Goal: Find contact information: Find contact information

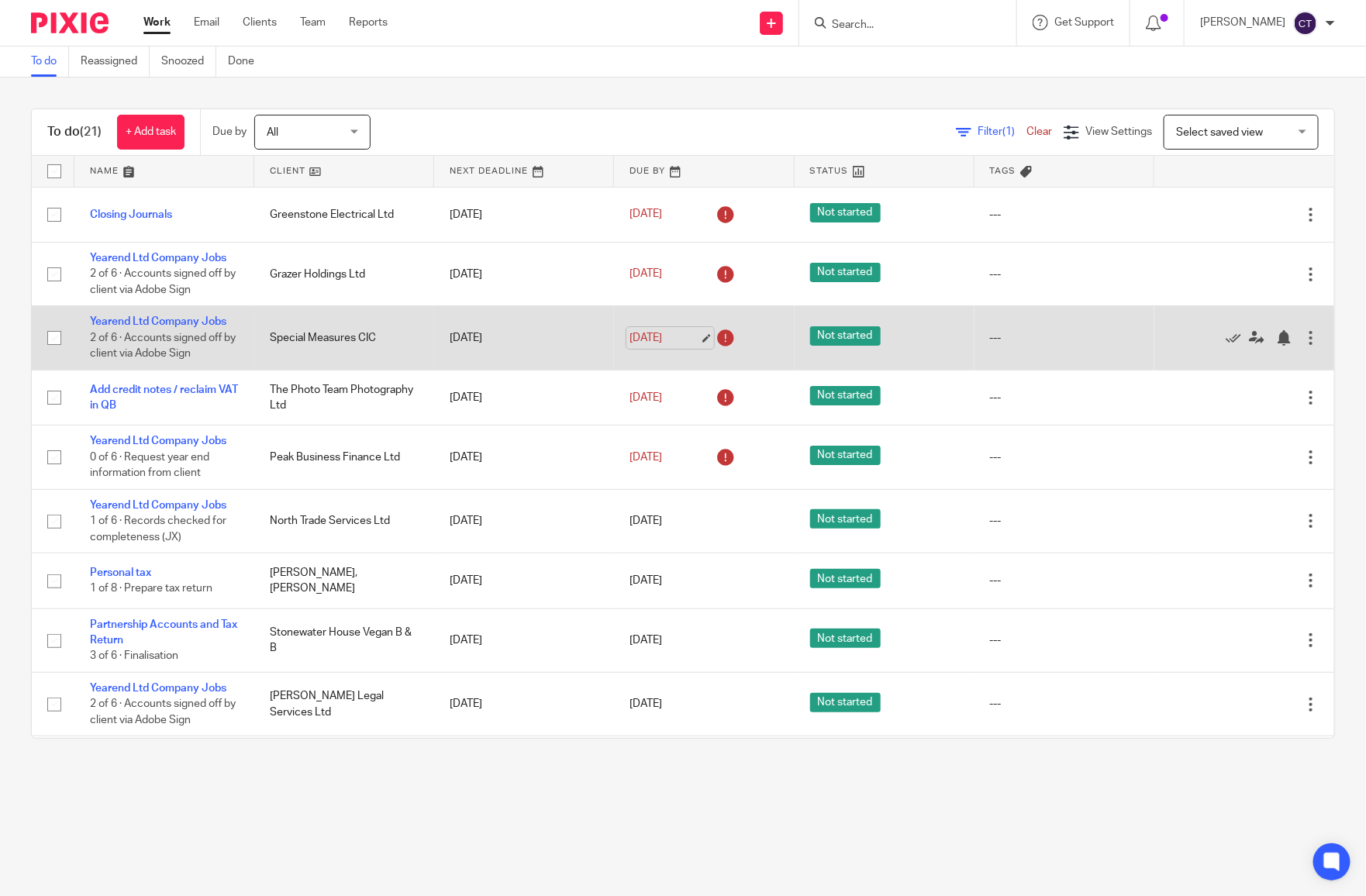
click at [673, 337] on link "[DATE]" at bounding box center [665, 339] width 70 height 16
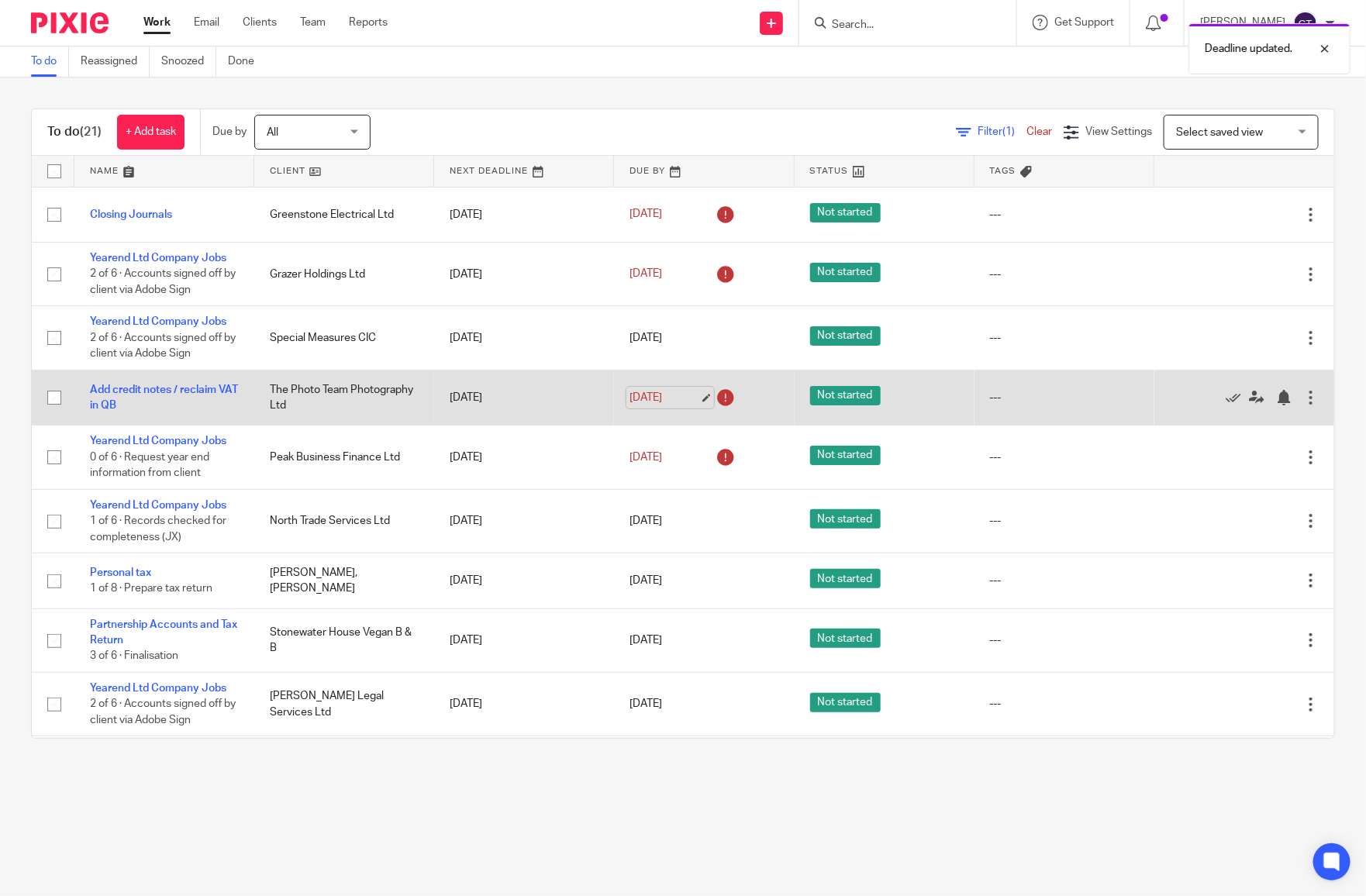
click at [648, 393] on link "[DATE]" at bounding box center [665, 398] width 70 height 16
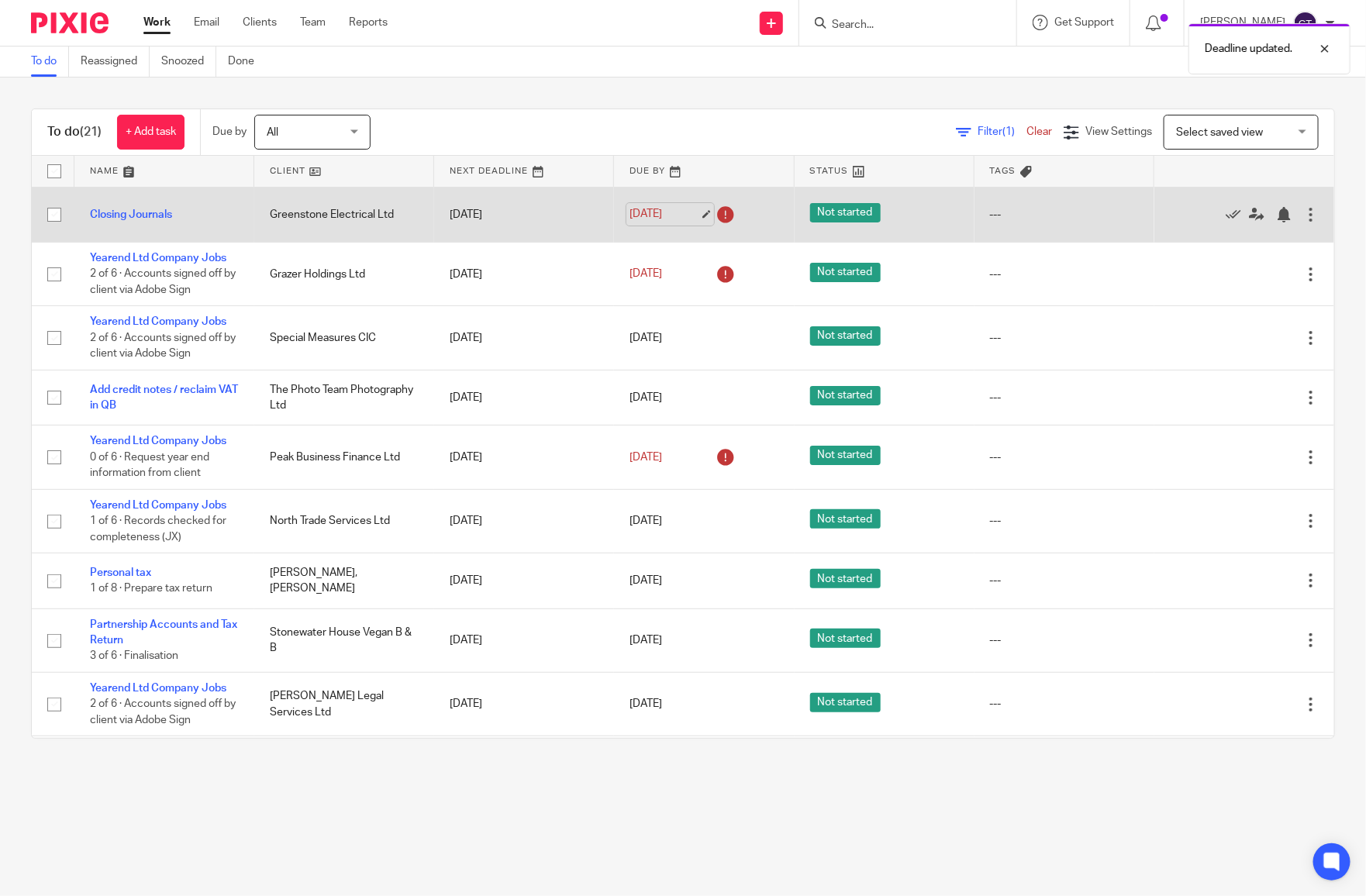
click at [641, 213] on link "[DATE]" at bounding box center [665, 214] width 70 height 16
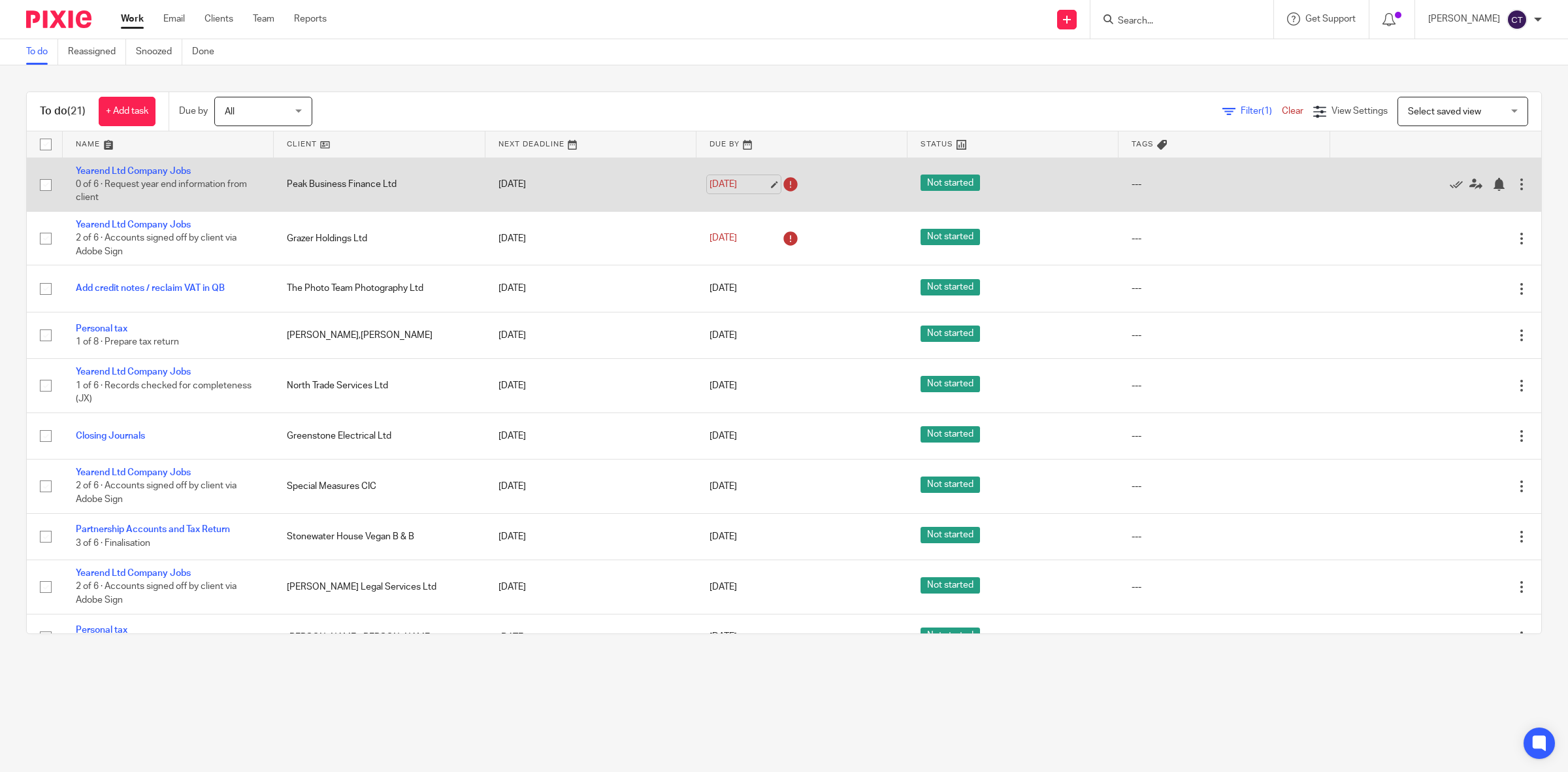
click at [738, 181] on link "[DATE]" at bounding box center [739, 185] width 59 height 14
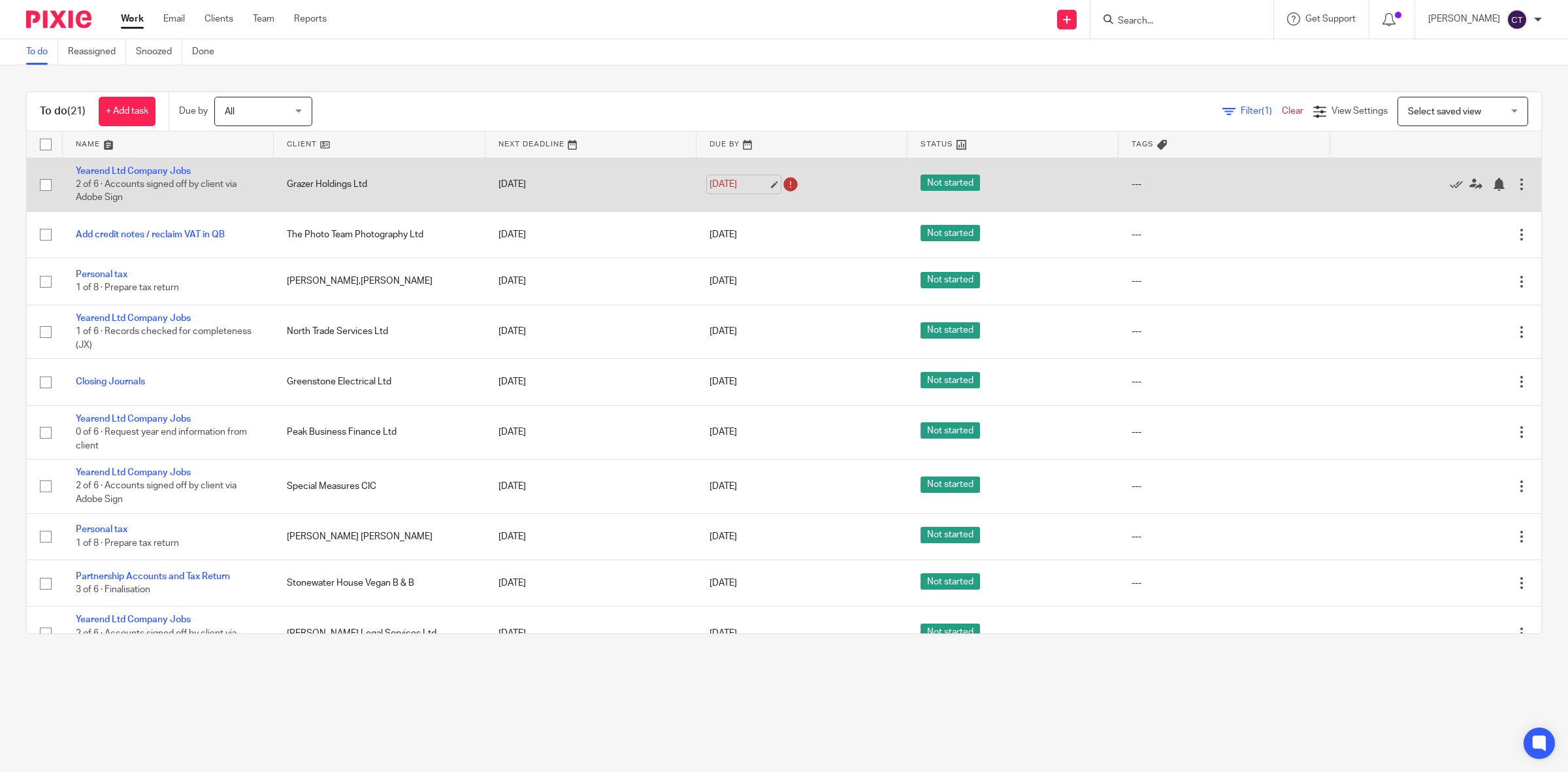
click at [751, 182] on link "[DATE]" at bounding box center [739, 185] width 59 height 14
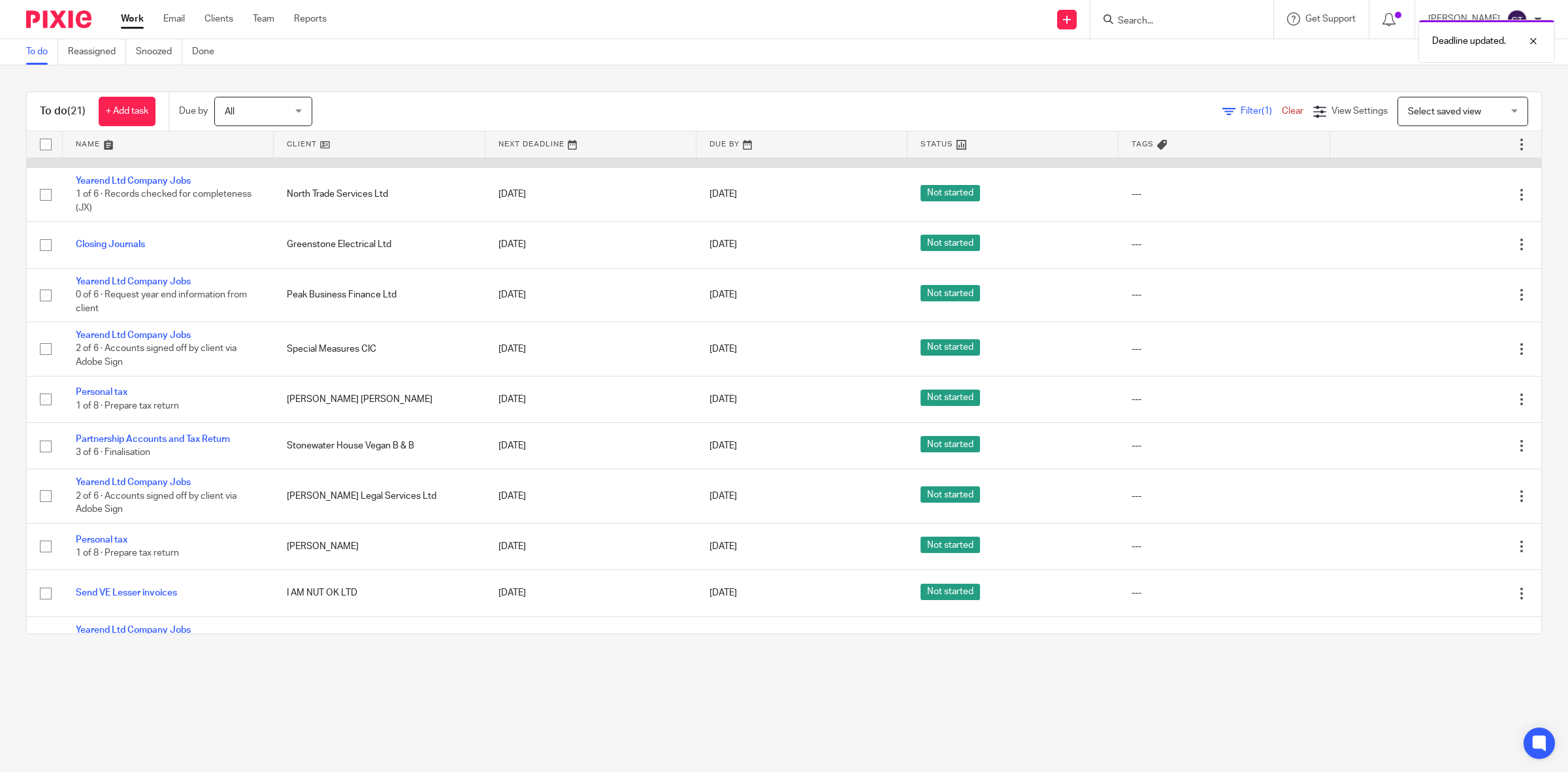
scroll to position [164, 0]
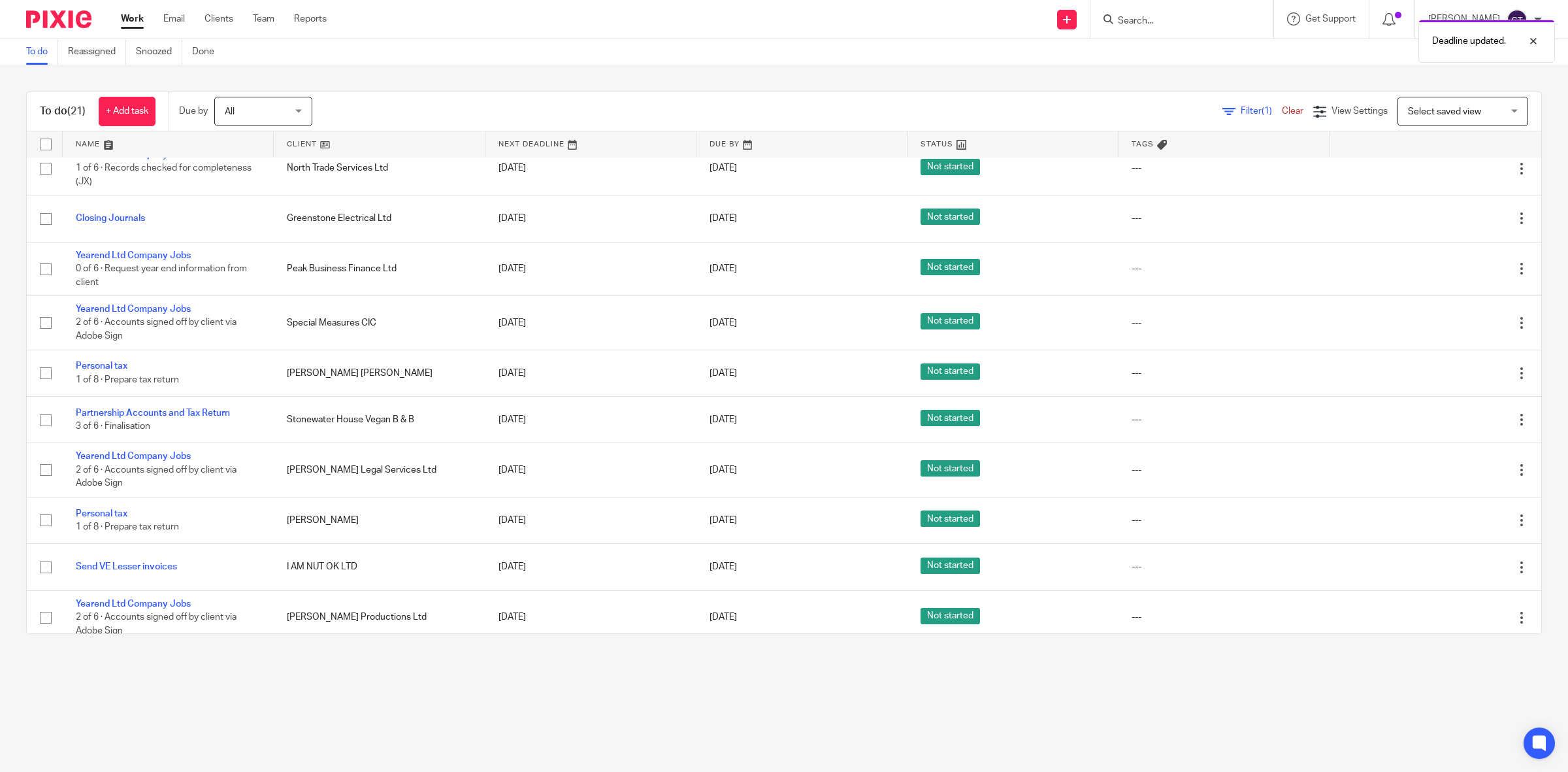
click at [1157, 21] on div "Deadline updated." at bounding box center [1169, 38] width 771 height 50
click at [1178, 14] on div "Deadline updated." at bounding box center [1169, 38] width 771 height 50
click at [1177, 18] on div "Deadline updated." at bounding box center [1169, 38] width 771 height 50
click at [1162, 17] on div "Deadline updated." at bounding box center [1169, 38] width 771 height 50
click at [1169, 21] on input "Search" at bounding box center [1176, 21] width 118 height 12
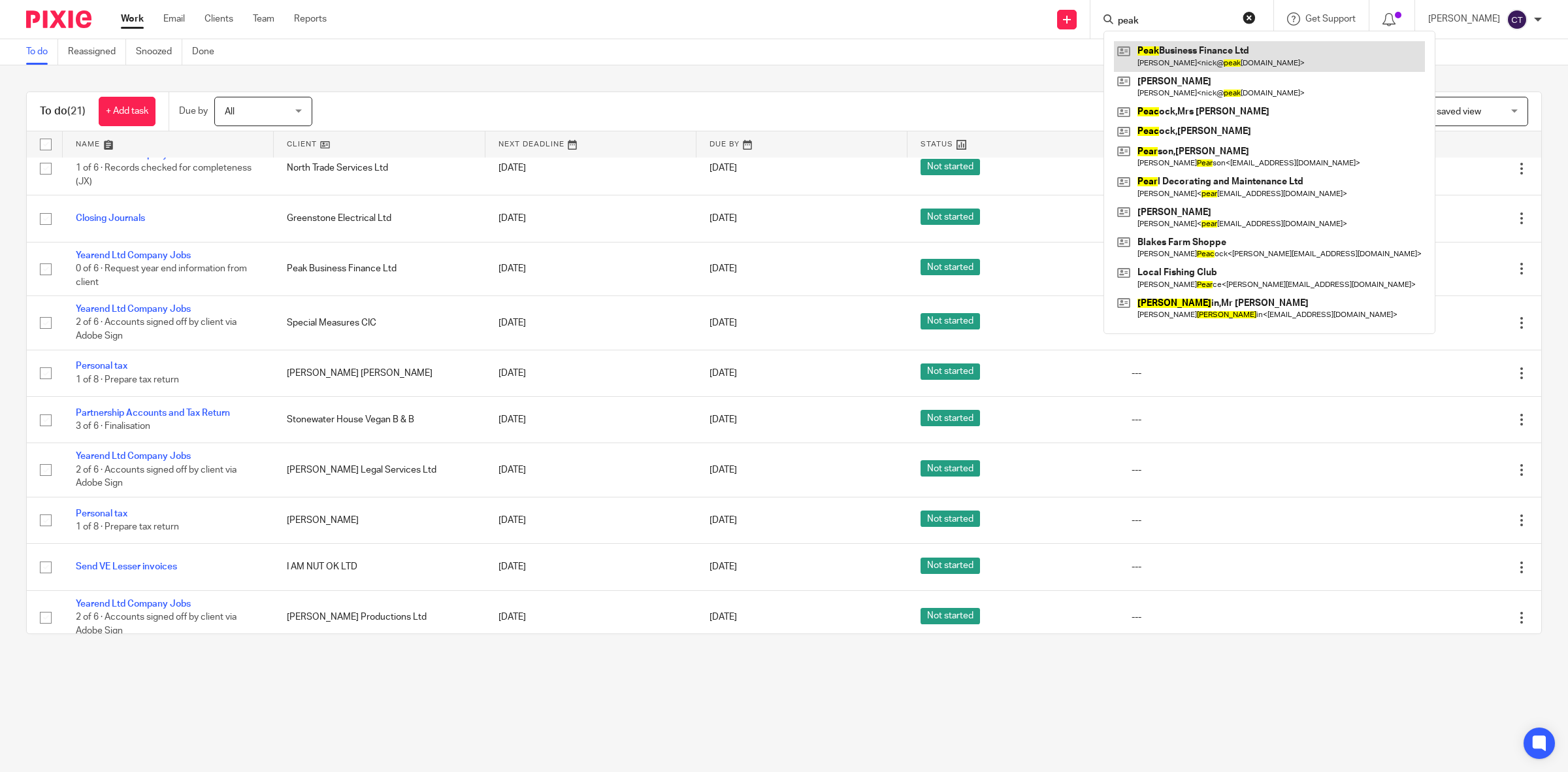
type input "peak"
click at [1198, 53] on link at bounding box center [1269, 56] width 311 height 30
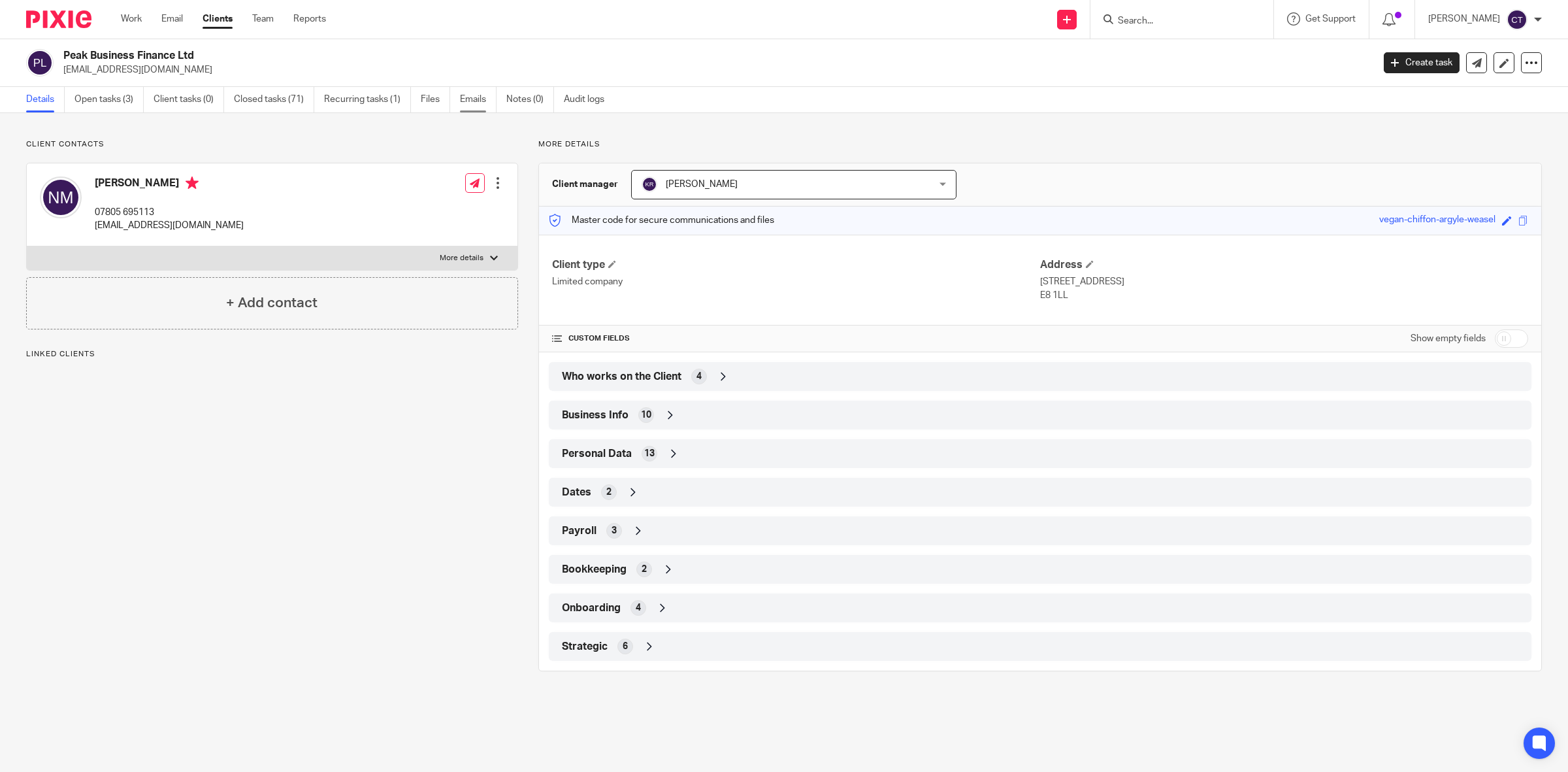
click at [478, 95] on link "Emails" at bounding box center [478, 99] width 36 height 25
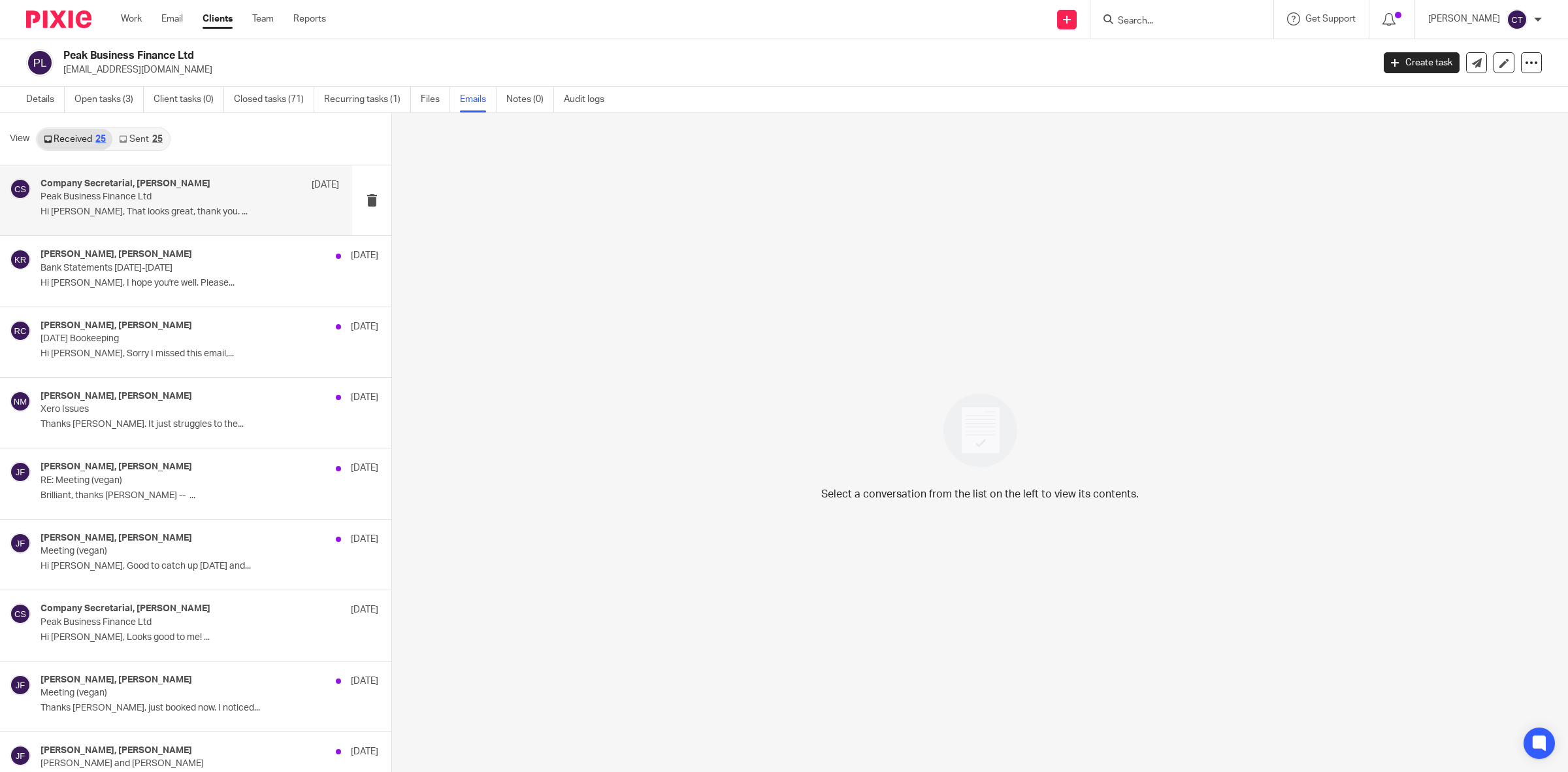
click at [178, 206] on div "Company Secretarial, [PERSON_NAME] [DATE] Peak Business Finance Ltd Hi [PERSON_…" at bounding box center [190, 201] width 299 height 44
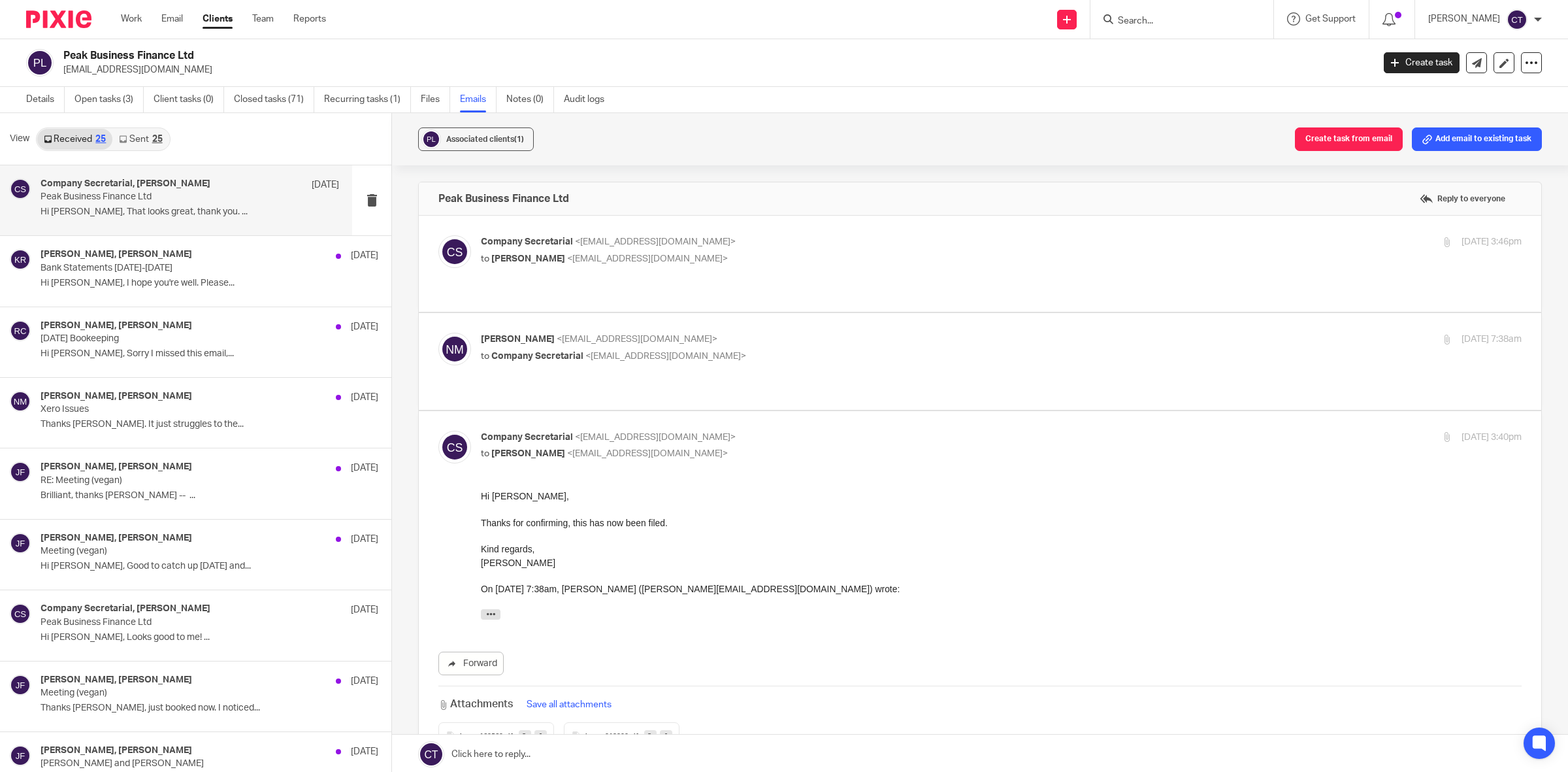
click at [766, 314] on label at bounding box center [980, 361] width 1122 height 96
click at [438, 332] on input "checkbox" at bounding box center [438, 332] width 1 height 1
checkbox input "true"
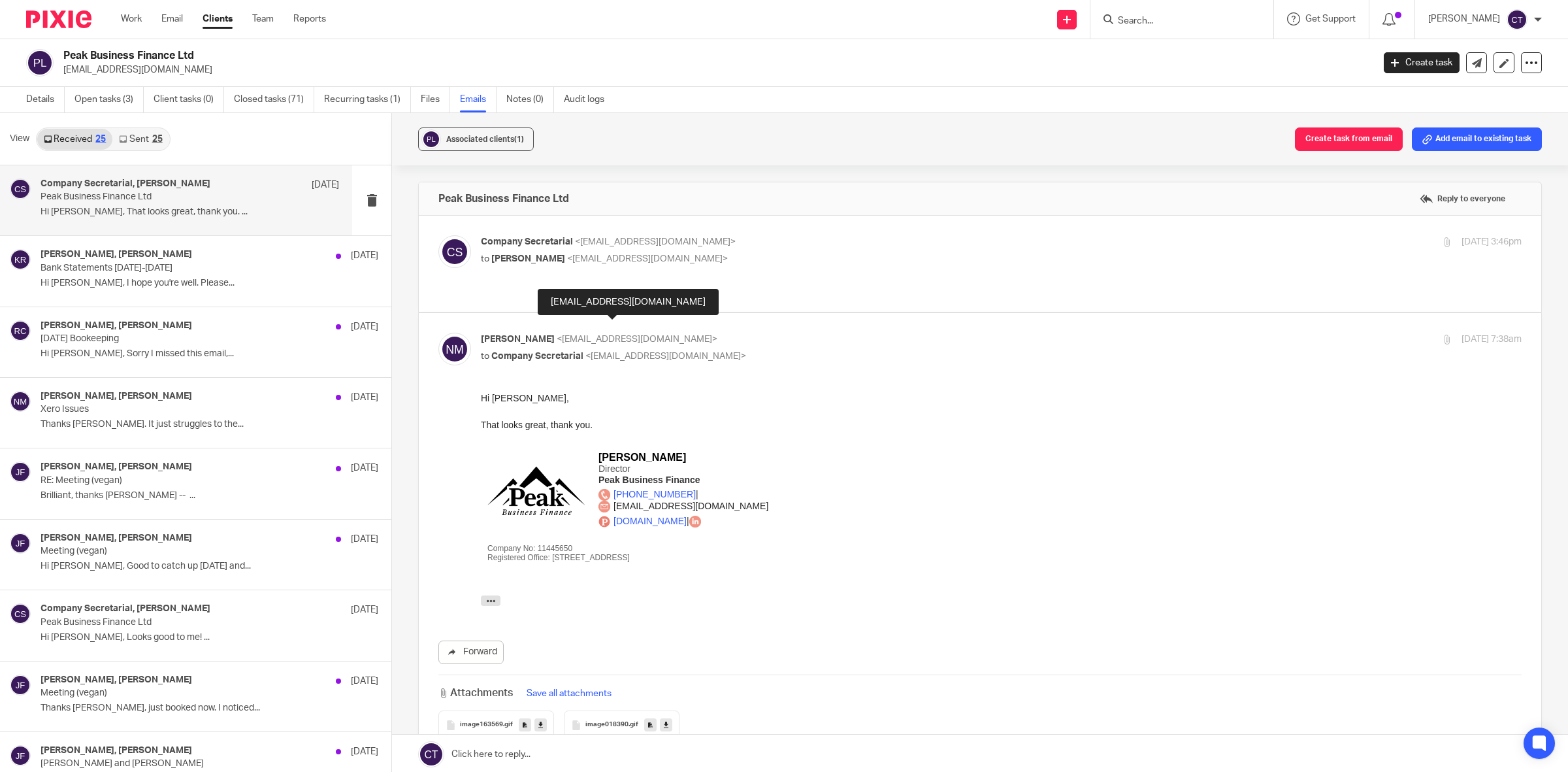
drag, startPoint x: 679, startPoint y: 325, endPoint x: 543, endPoint y: 324, distance: 136.0
click at [557, 335] on span "<nick@peakbusinessfinance.co.uk>" at bounding box center [637, 339] width 161 height 9
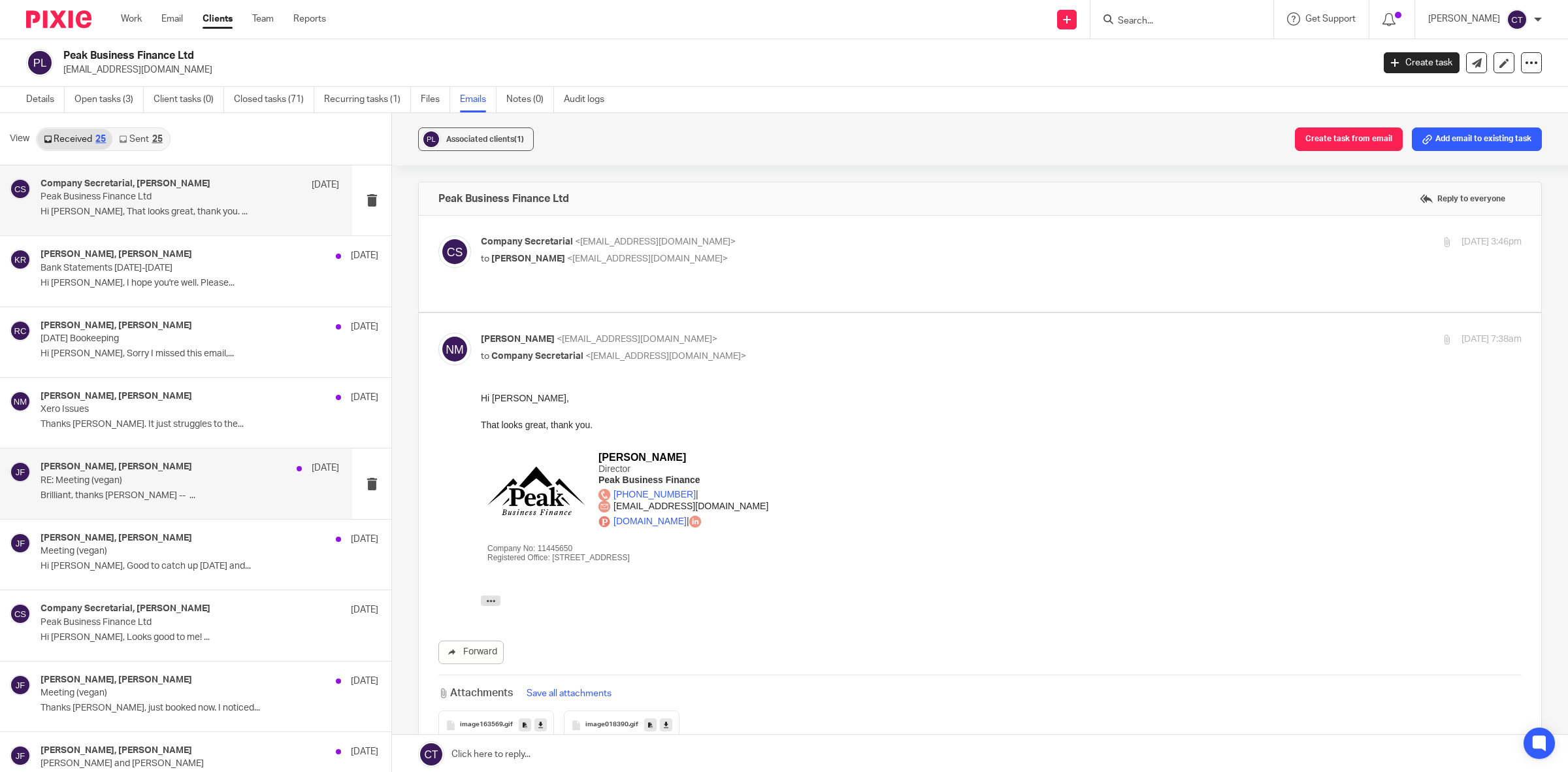
copy span "nick@peakbusinessfinance.co.uk"
click at [31, 100] on link "Details" at bounding box center [45, 99] width 38 height 25
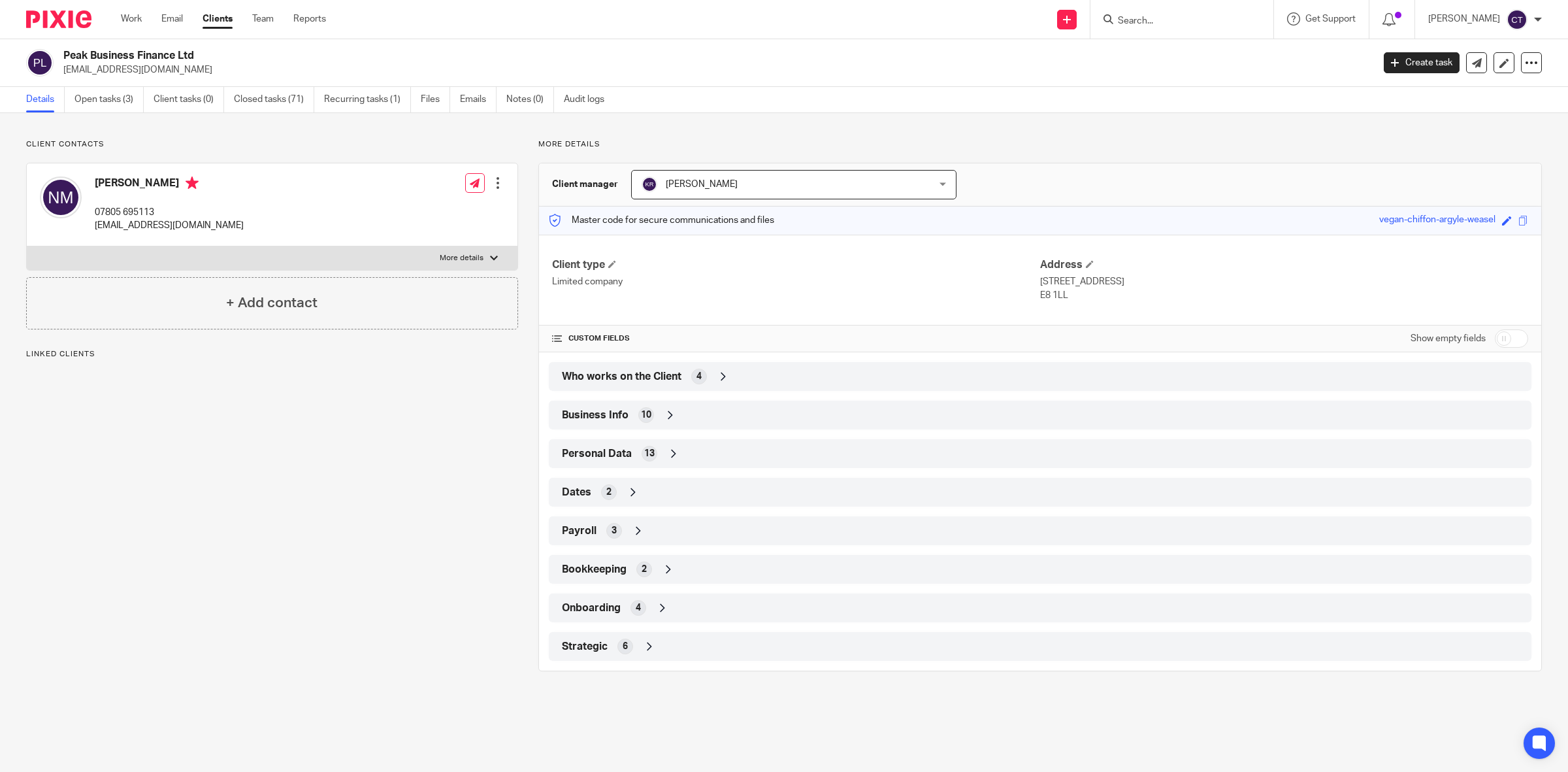
click at [694, 421] on div "Business Info 10" at bounding box center [1040, 415] width 963 height 22
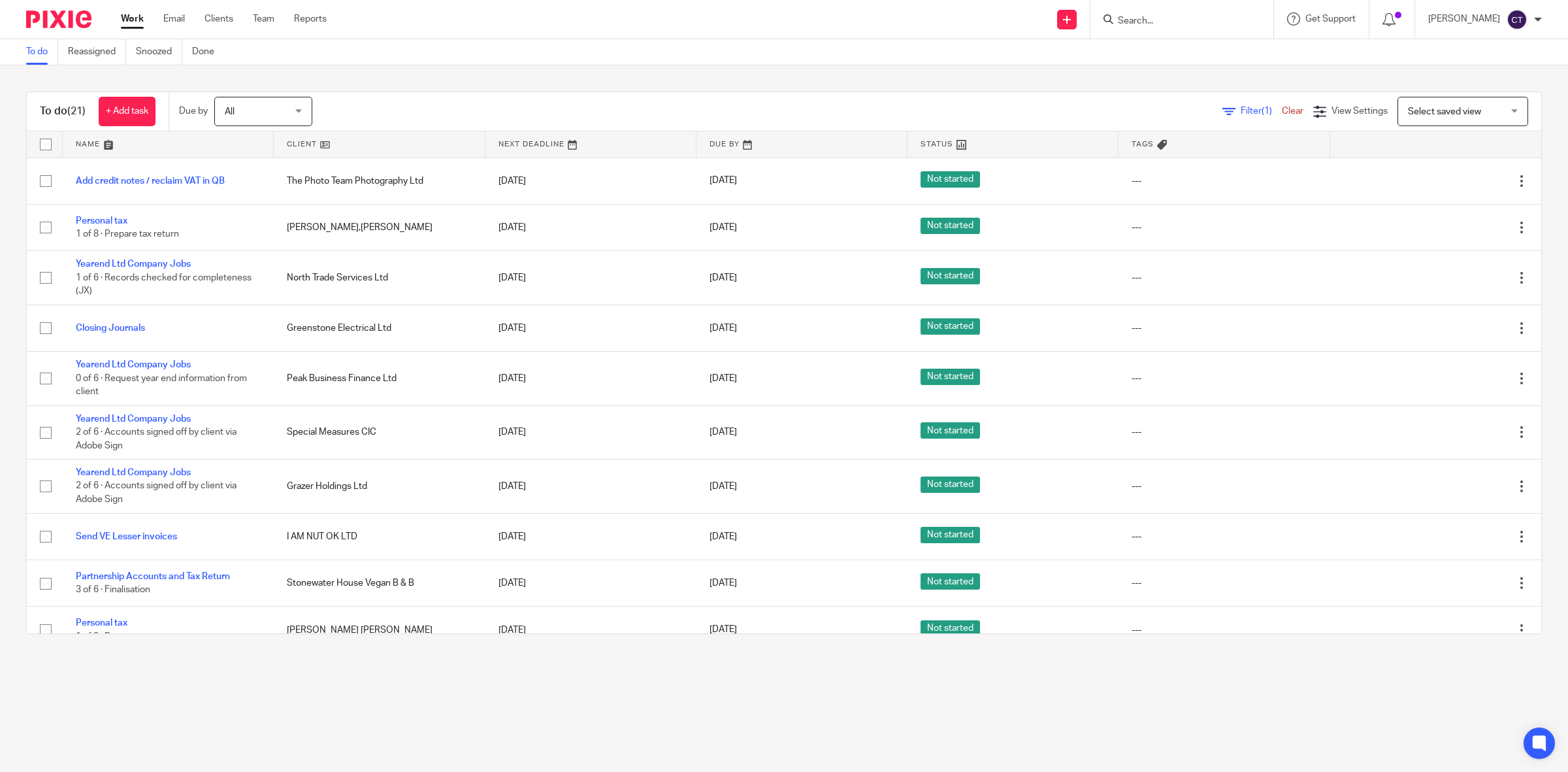
click at [1179, 17] on input "Search" at bounding box center [1176, 21] width 118 height 12
click at [264, 20] on link "Team" at bounding box center [263, 18] width 21 height 13
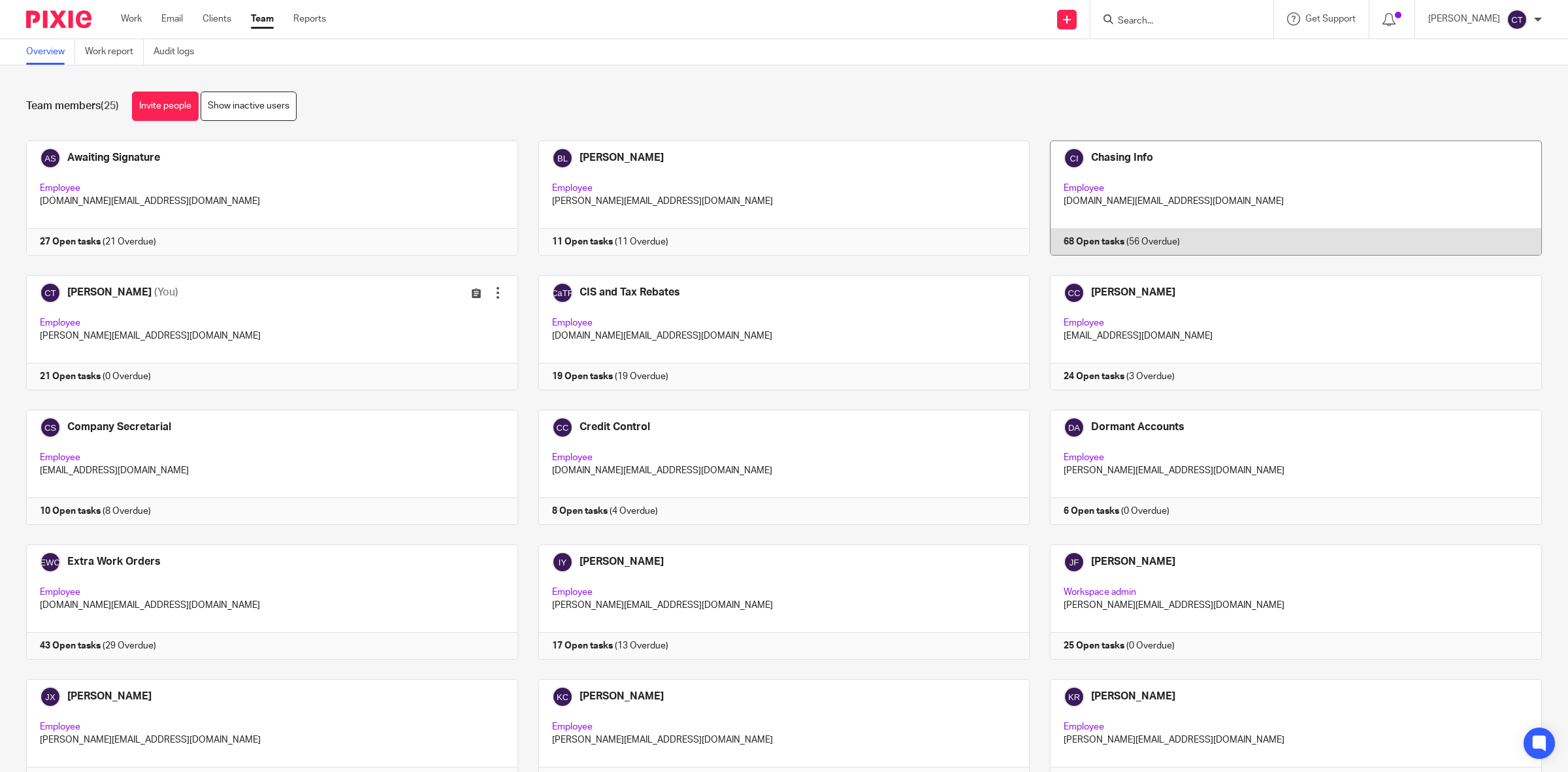
click at [1140, 184] on link at bounding box center [1286, 198] width 512 height 115
